Goal: Navigation & Orientation: Find specific page/section

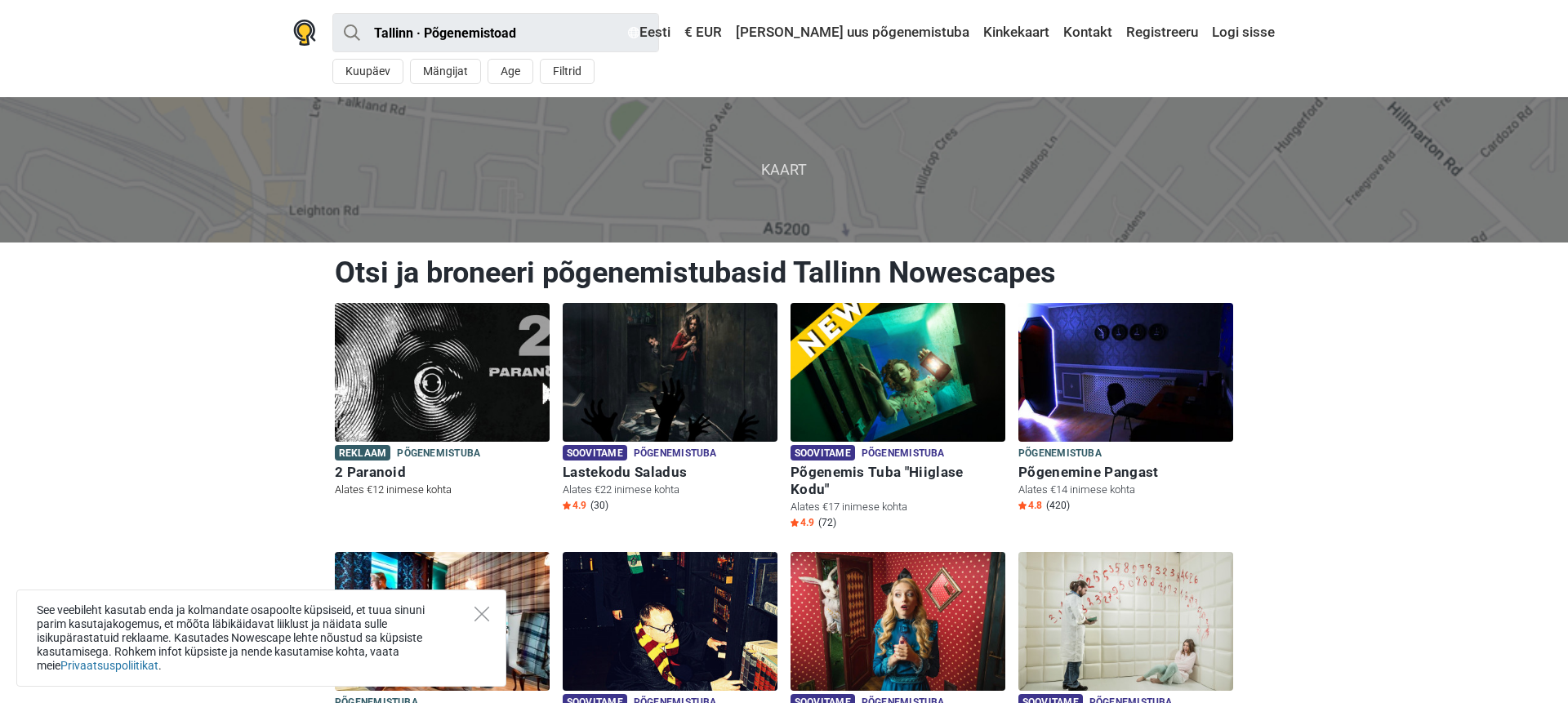
click at [509, 391] on img at bounding box center [443, 372] width 215 height 139
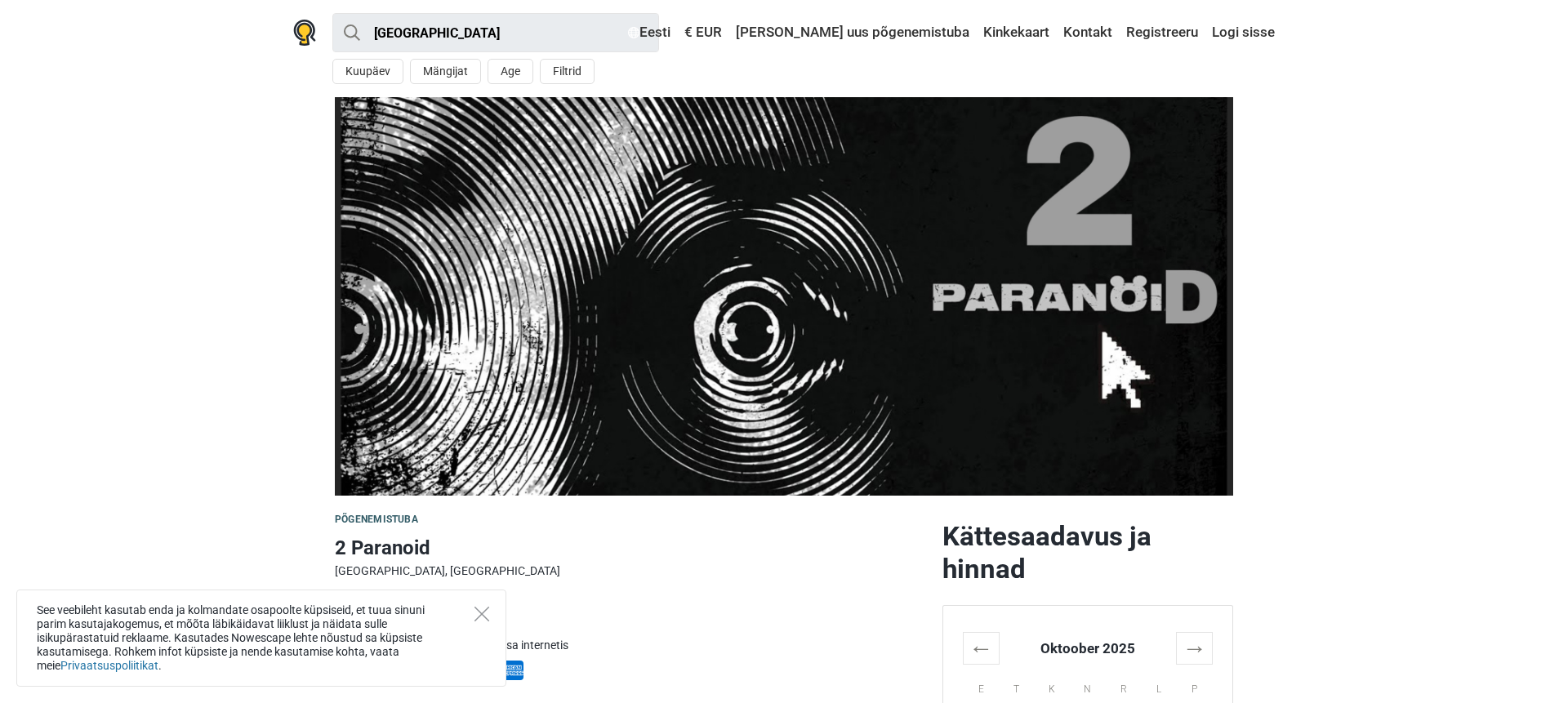
click at [479, 605] on div "See veebileht kasutab enda ja kolmandate osapoolte küpsiseid, et tuua sinuni pa…" at bounding box center [261, 639] width 490 height 98
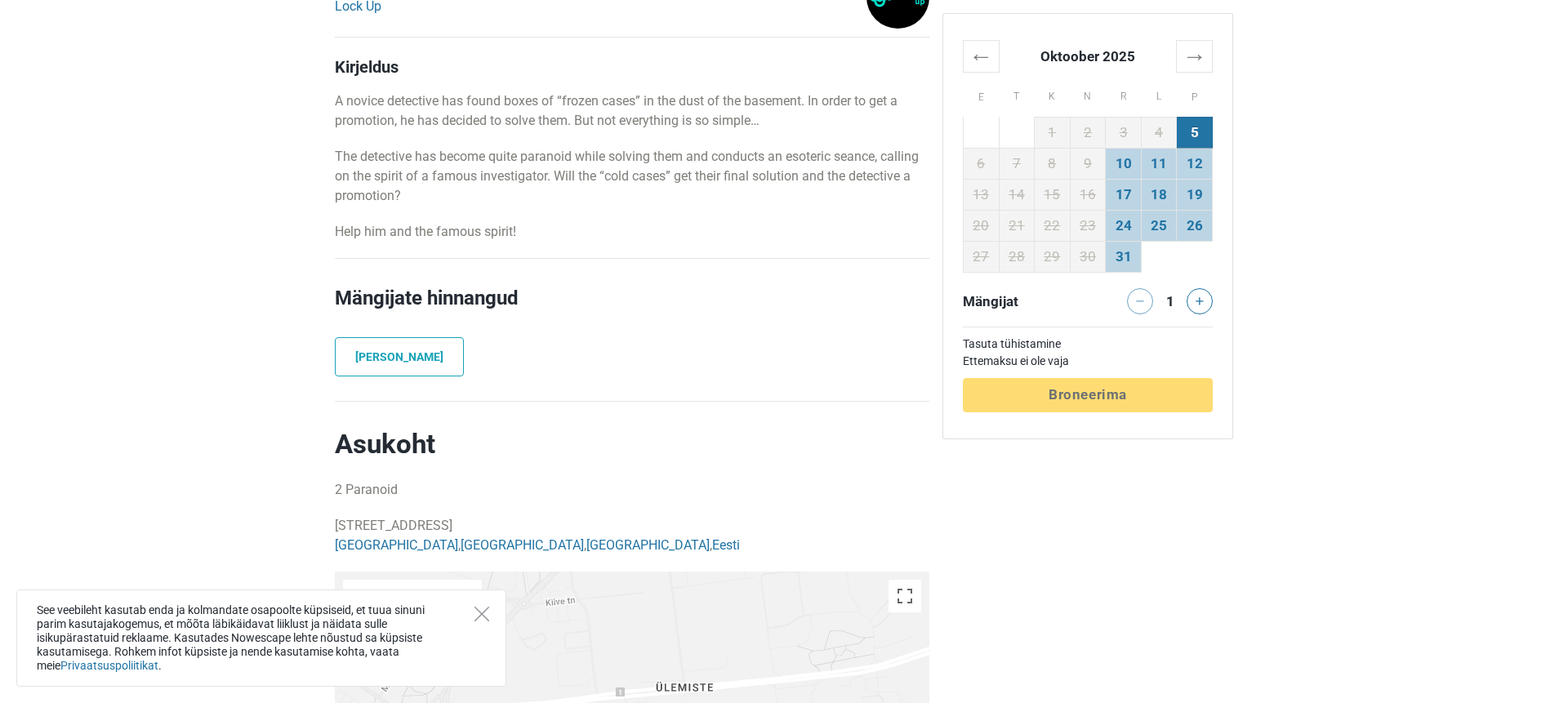
scroll to position [437, 0]
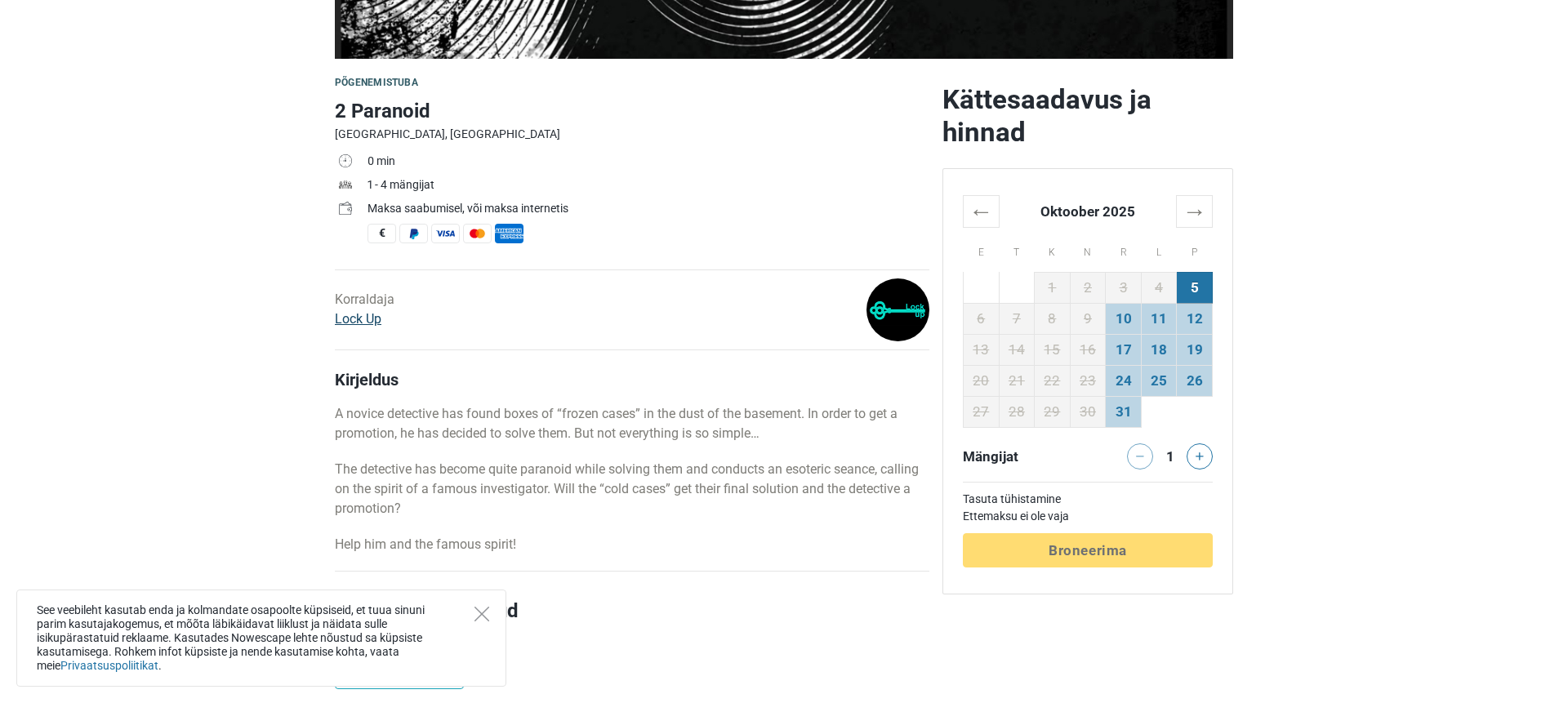
click at [371, 318] on link "Lock Up" at bounding box center [359, 318] width 47 height 15
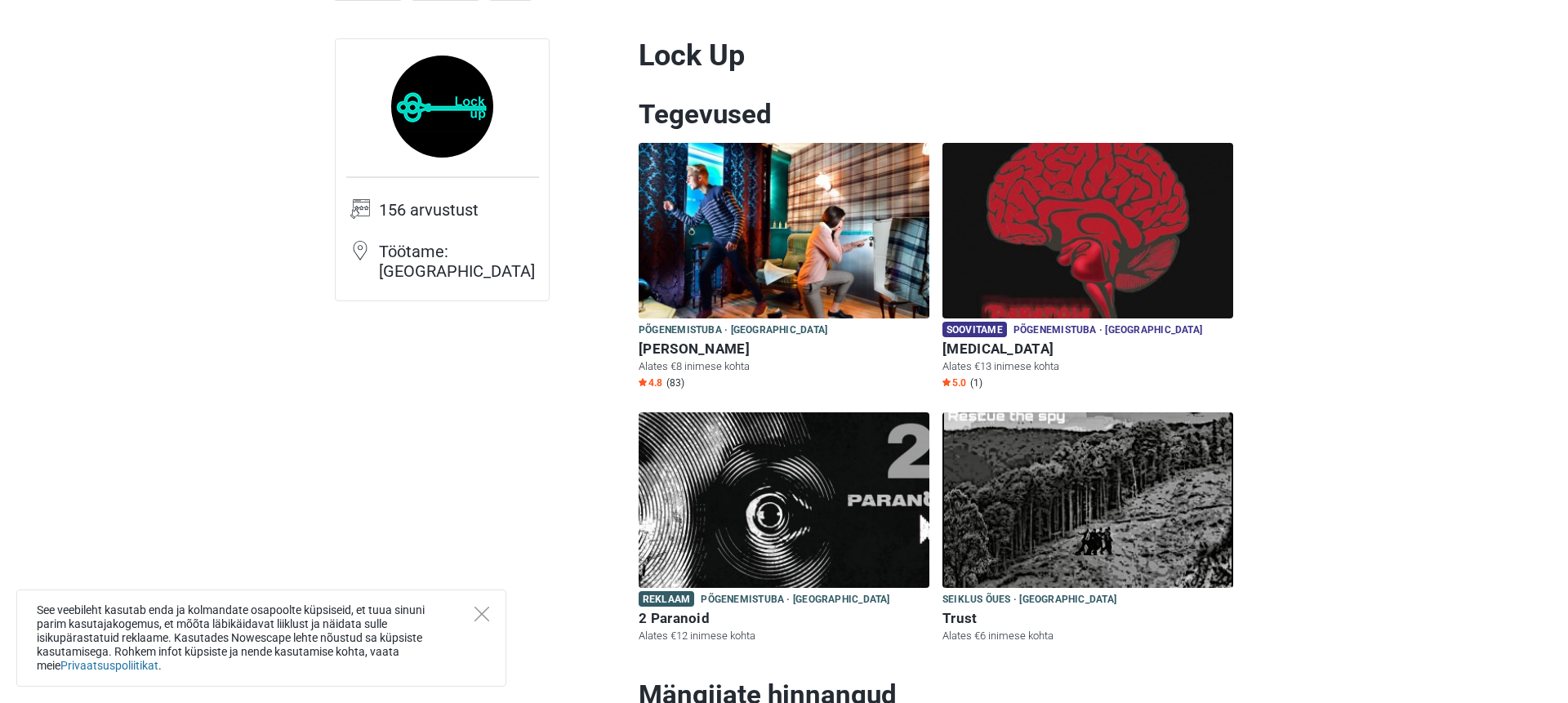
scroll to position [170, 0]
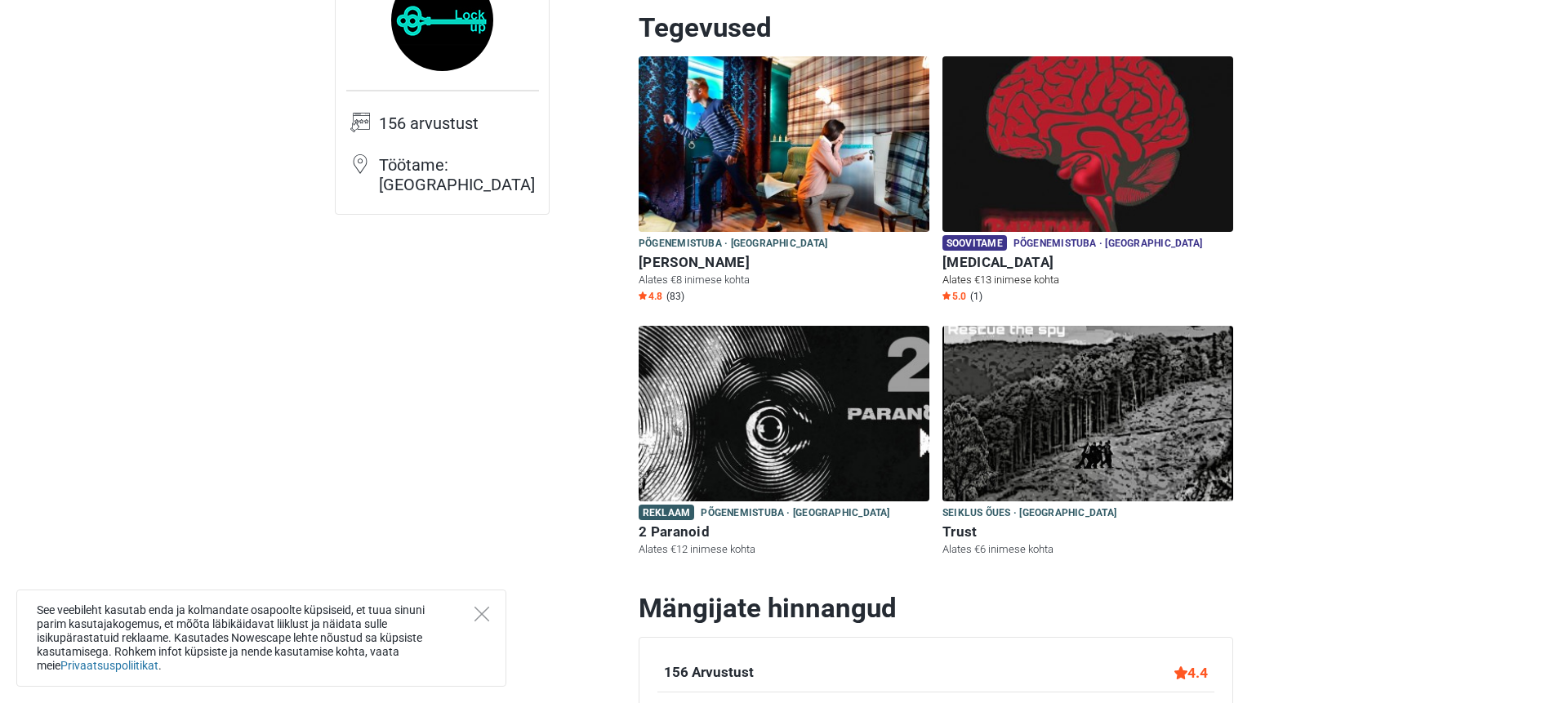
drag, startPoint x: 1126, startPoint y: 183, endPoint x: 1135, endPoint y: 208, distance: 26.6
click at [1126, 183] on img at bounding box center [1087, 144] width 291 height 175
